Goal: Task Accomplishment & Management: Manage account settings

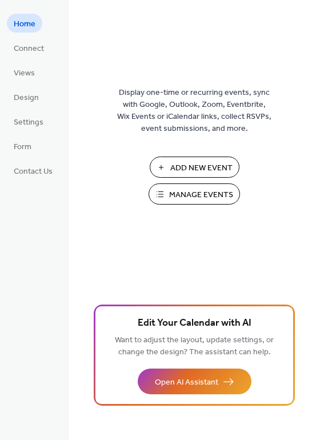
click at [184, 201] on span "Manage Events" at bounding box center [201, 195] width 64 height 12
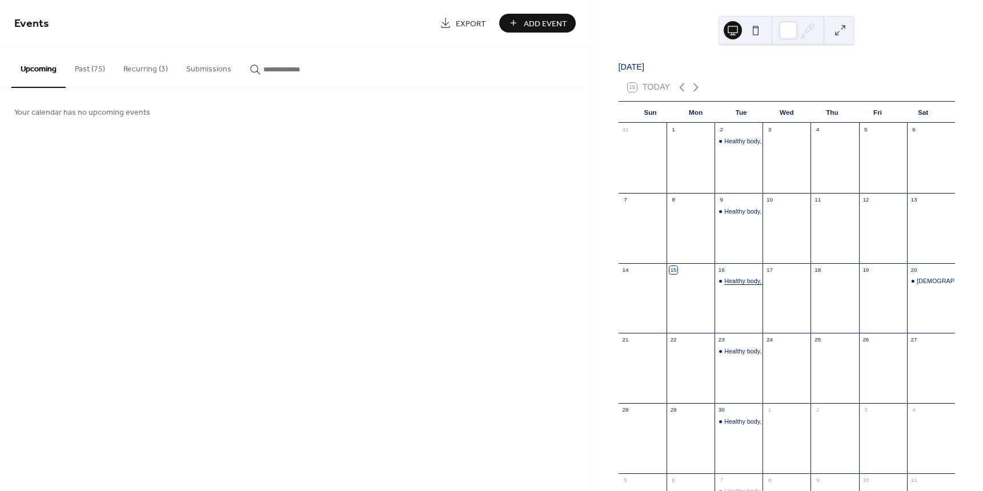
click at [740, 286] on div "Healthy body, Healthy mind and soul" at bounding box center [774, 281] width 100 height 9
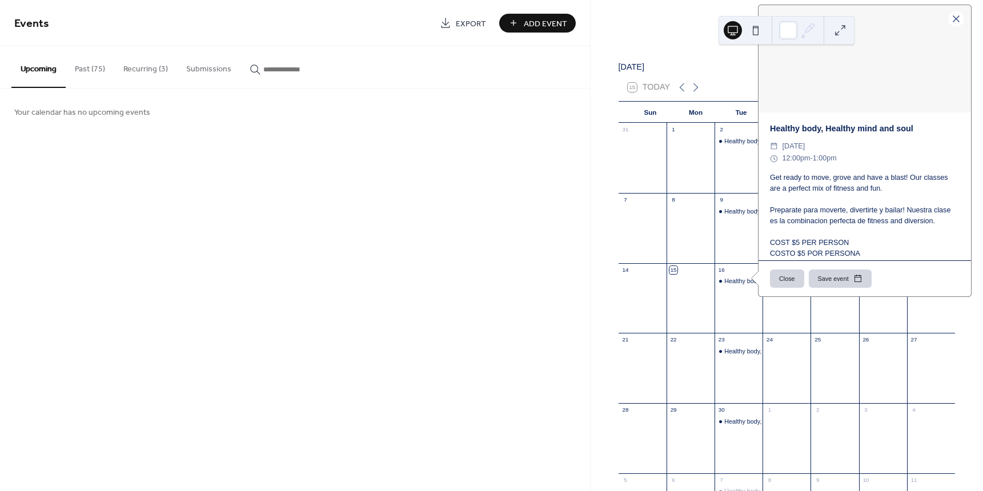
click at [706, 252] on div at bounding box center [691, 233] width 48 height 53
